Goal: Task Accomplishment & Management: Complete application form

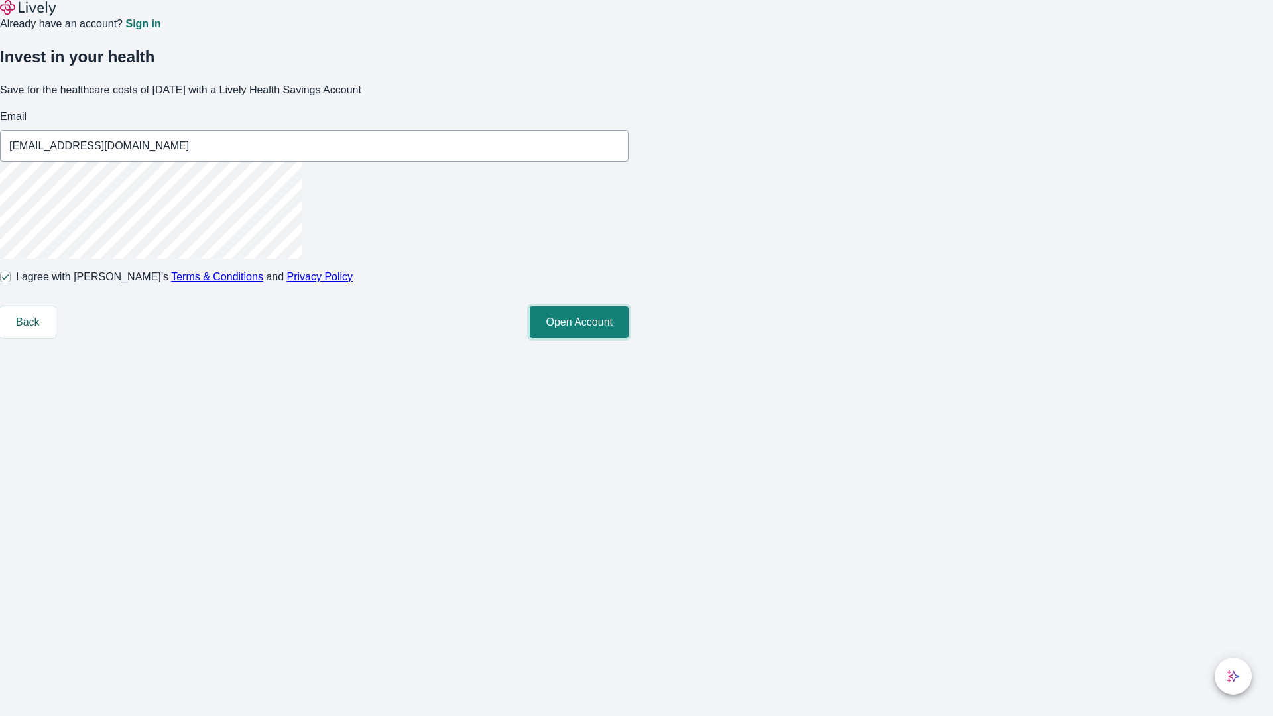
click at [628, 338] on button "Open Account" at bounding box center [579, 322] width 99 height 32
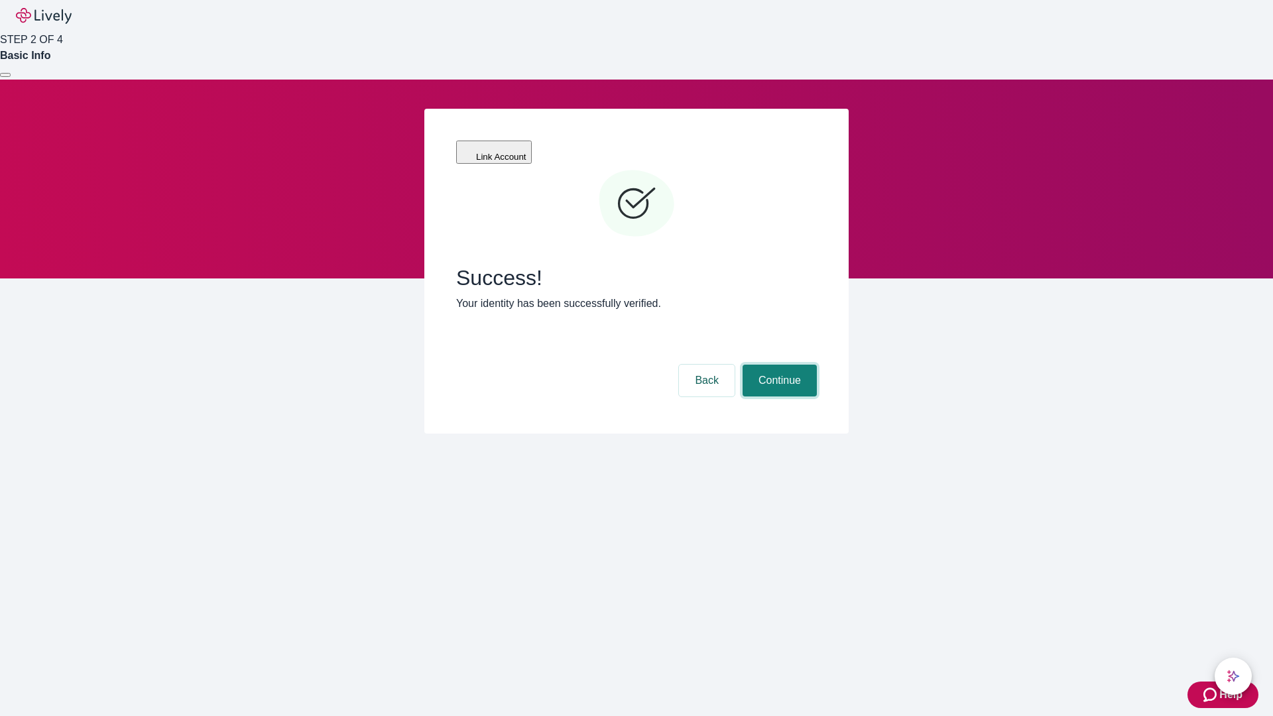
click at [778, 365] on button "Continue" at bounding box center [779, 381] width 74 height 32
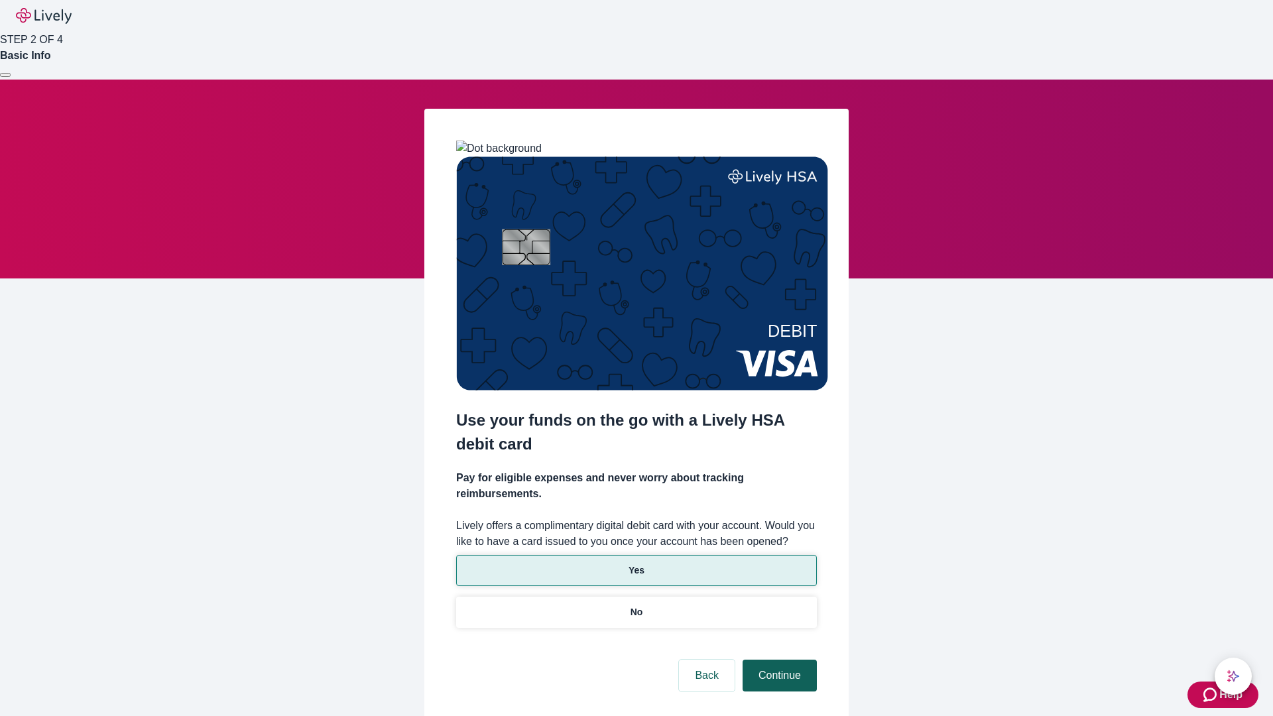
click at [636, 605] on p "No" at bounding box center [636, 612] width 13 height 14
click at [778, 660] on button "Continue" at bounding box center [779, 676] width 74 height 32
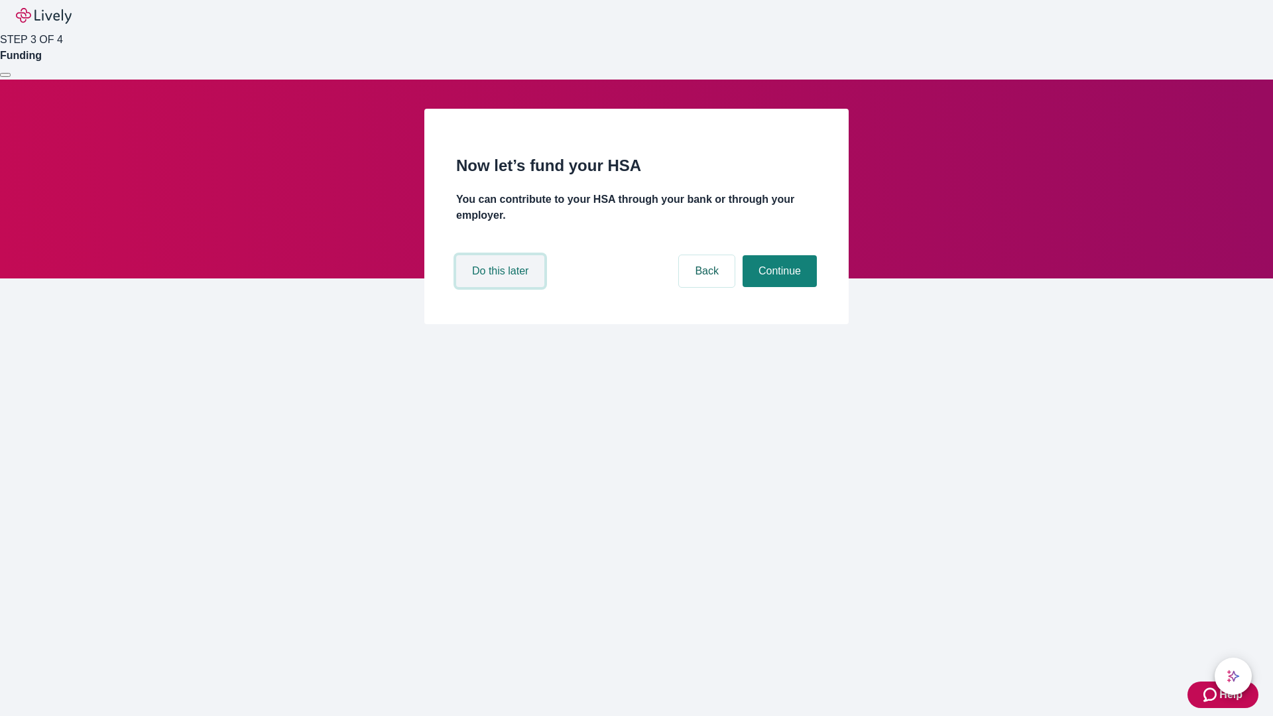
click at [502, 287] on button "Do this later" at bounding box center [500, 271] width 88 height 32
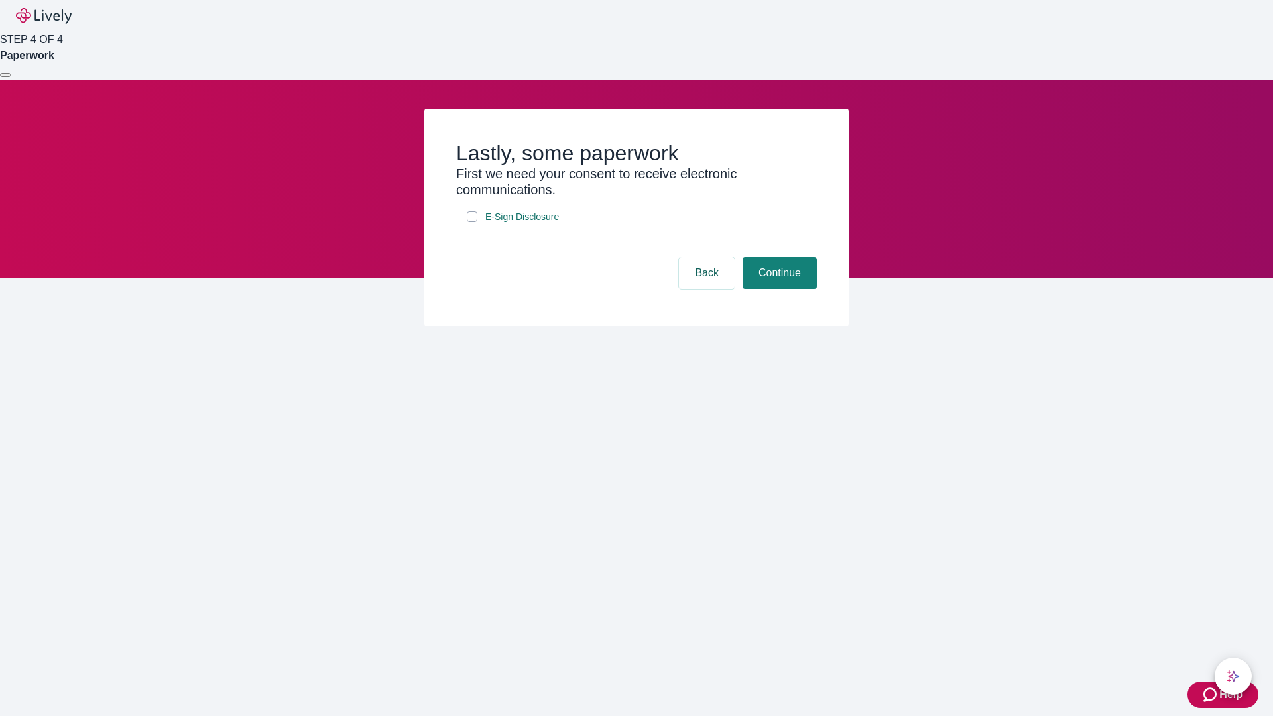
click at [472, 222] on input "E-Sign Disclosure" at bounding box center [472, 216] width 11 height 11
checkbox input "true"
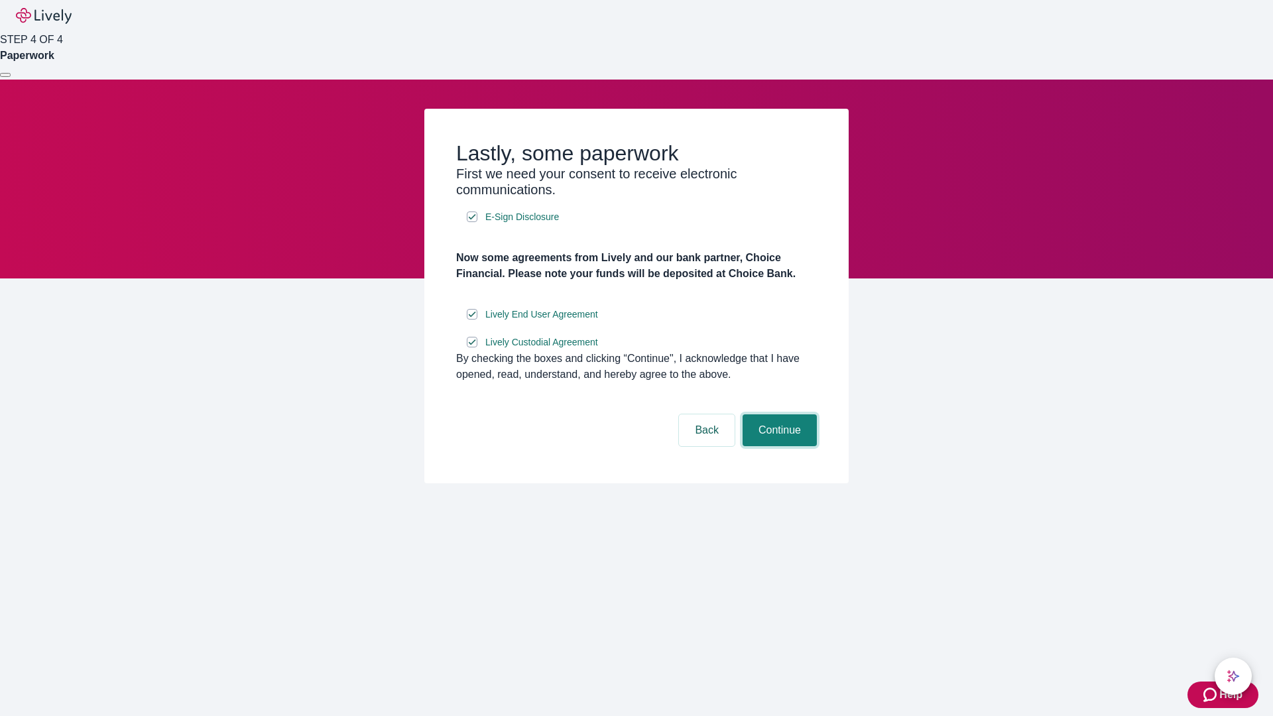
click at [778, 446] on button "Continue" at bounding box center [779, 430] width 74 height 32
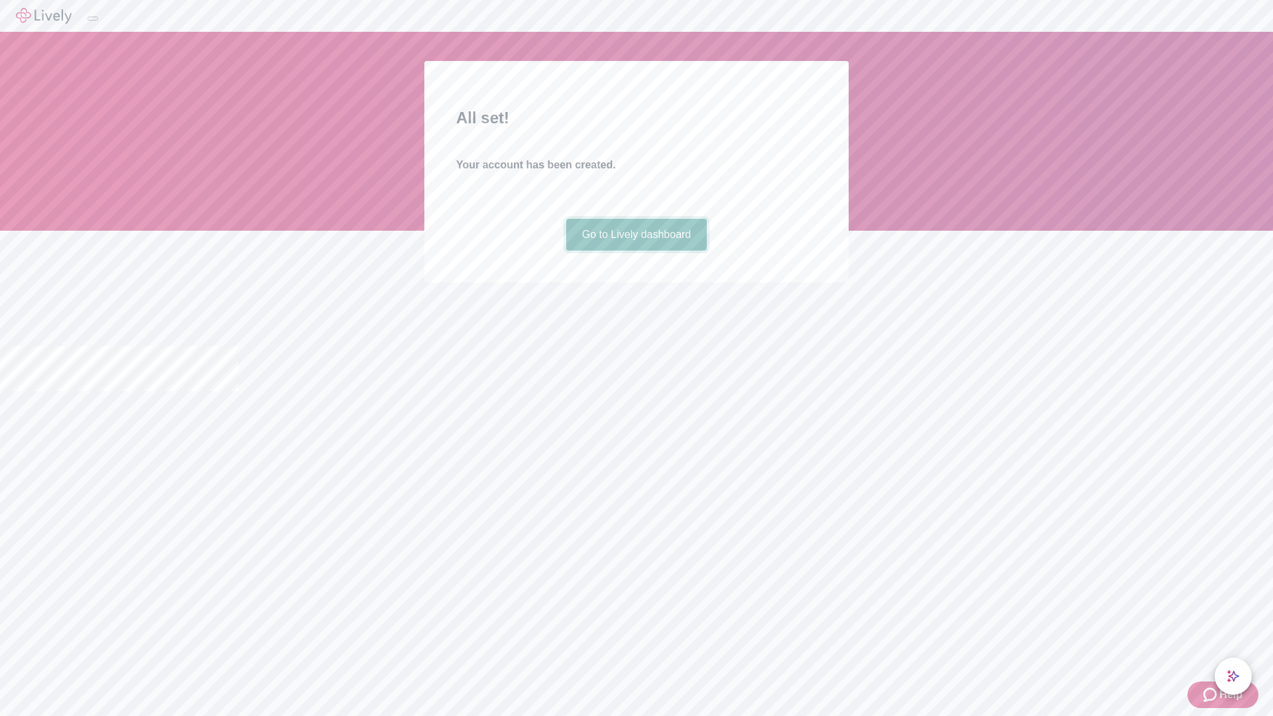
click at [636, 251] on link "Go to Lively dashboard" at bounding box center [636, 235] width 141 height 32
